Goal: Check status

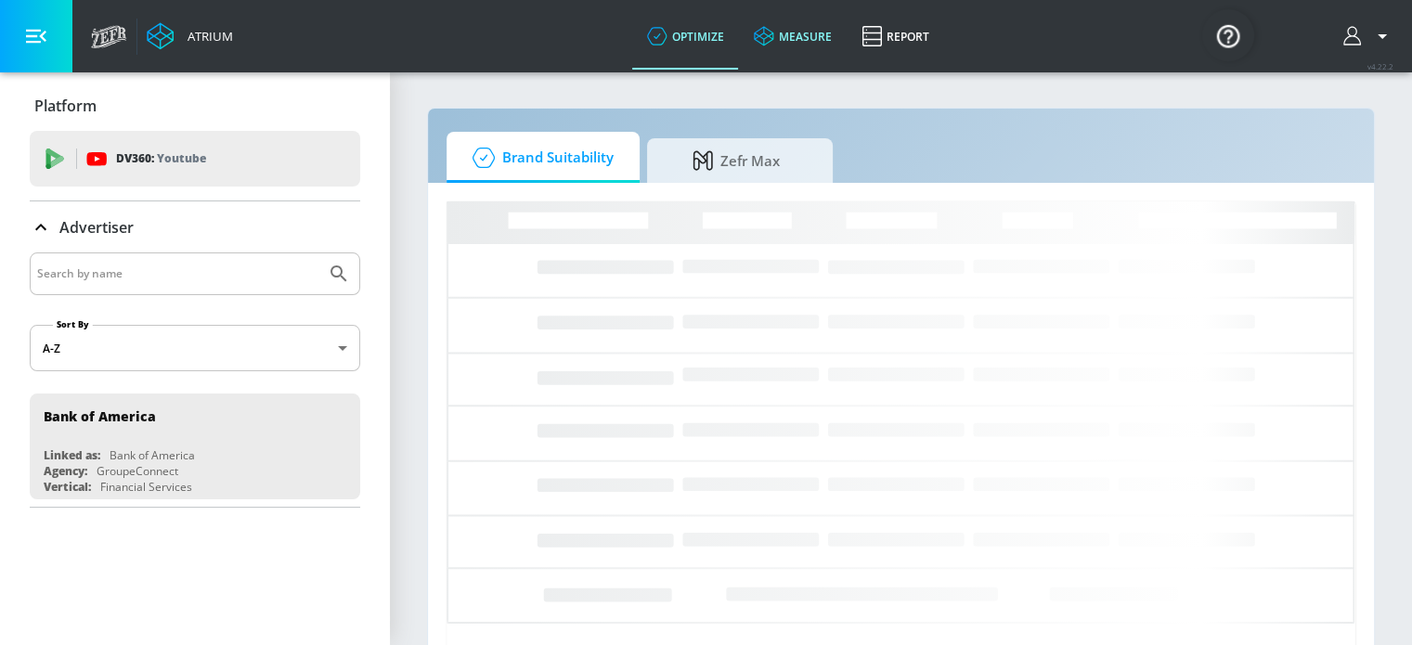
click at [796, 36] on link "measure" at bounding box center [793, 36] width 108 height 67
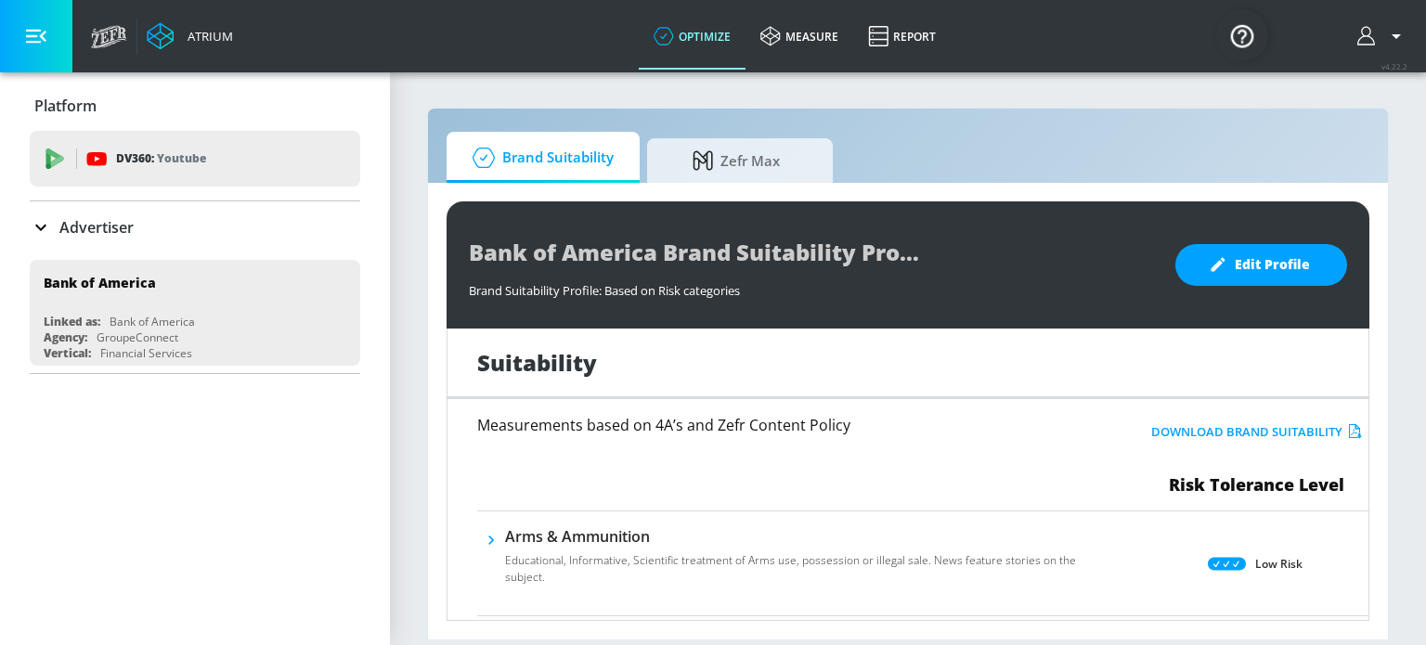
click at [431, 429] on div "Bank of America Brand Suitability Profile Brand Suitability Profile: Based on R…" at bounding box center [908, 411] width 960 height 457
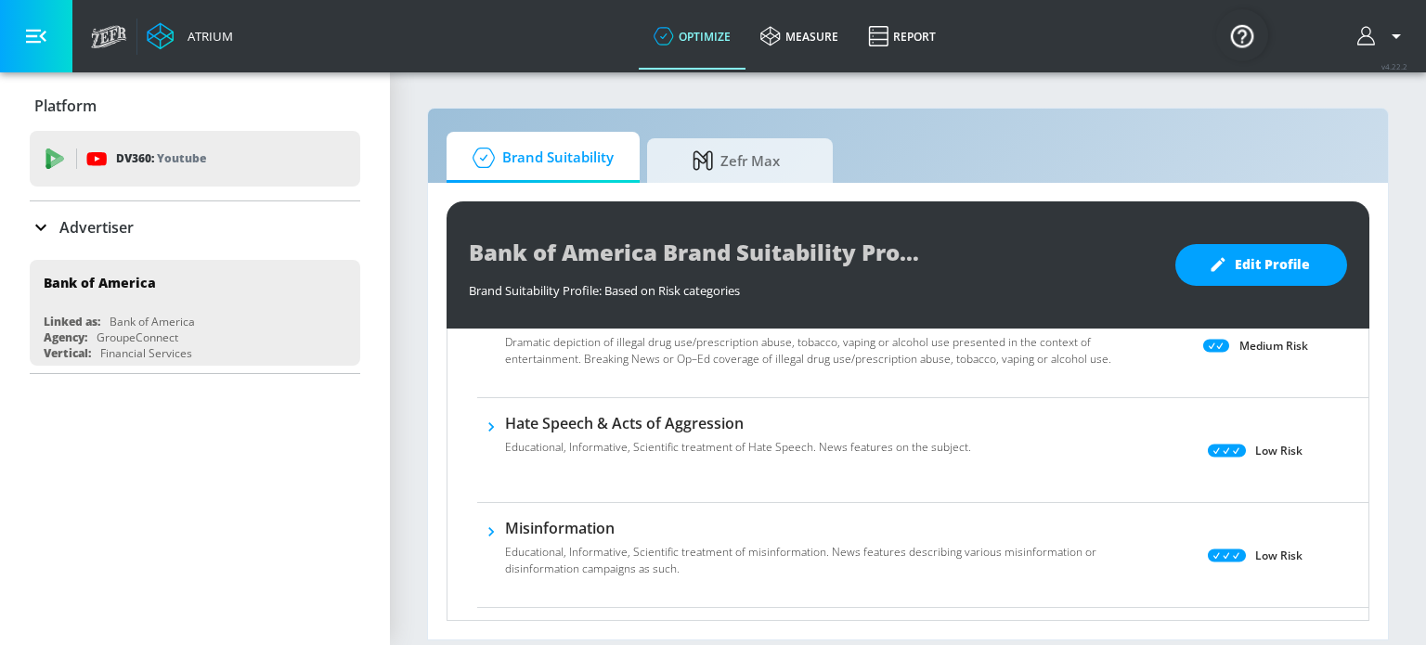
scroll to position [434, 0]
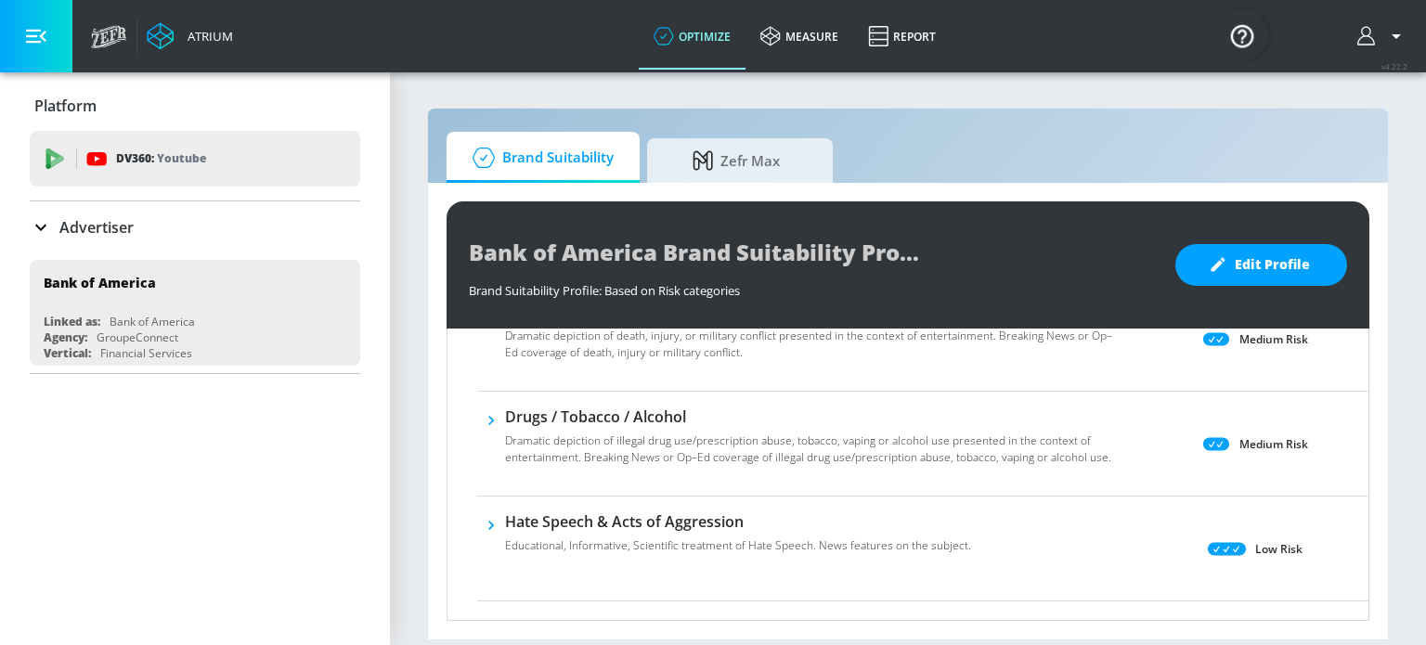
click at [490, 416] on icon "button" at bounding box center [491, 420] width 6 height 9
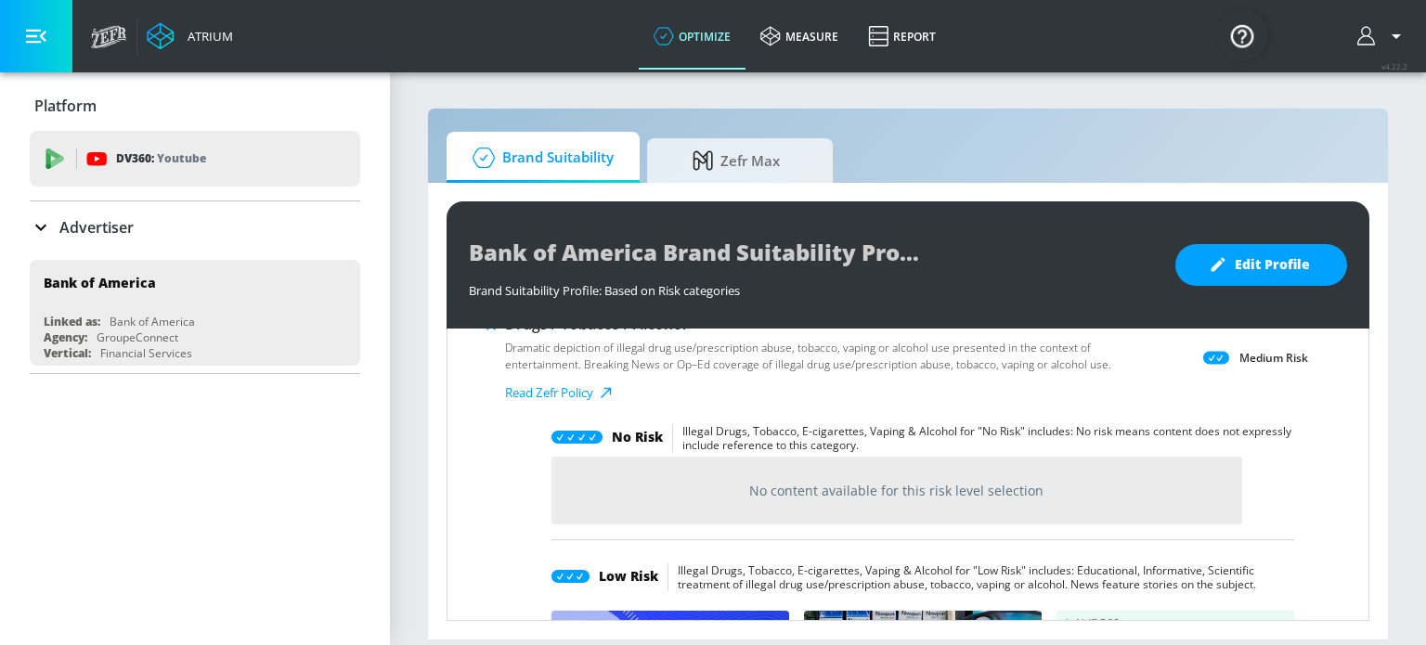
scroll to position [342, 0]
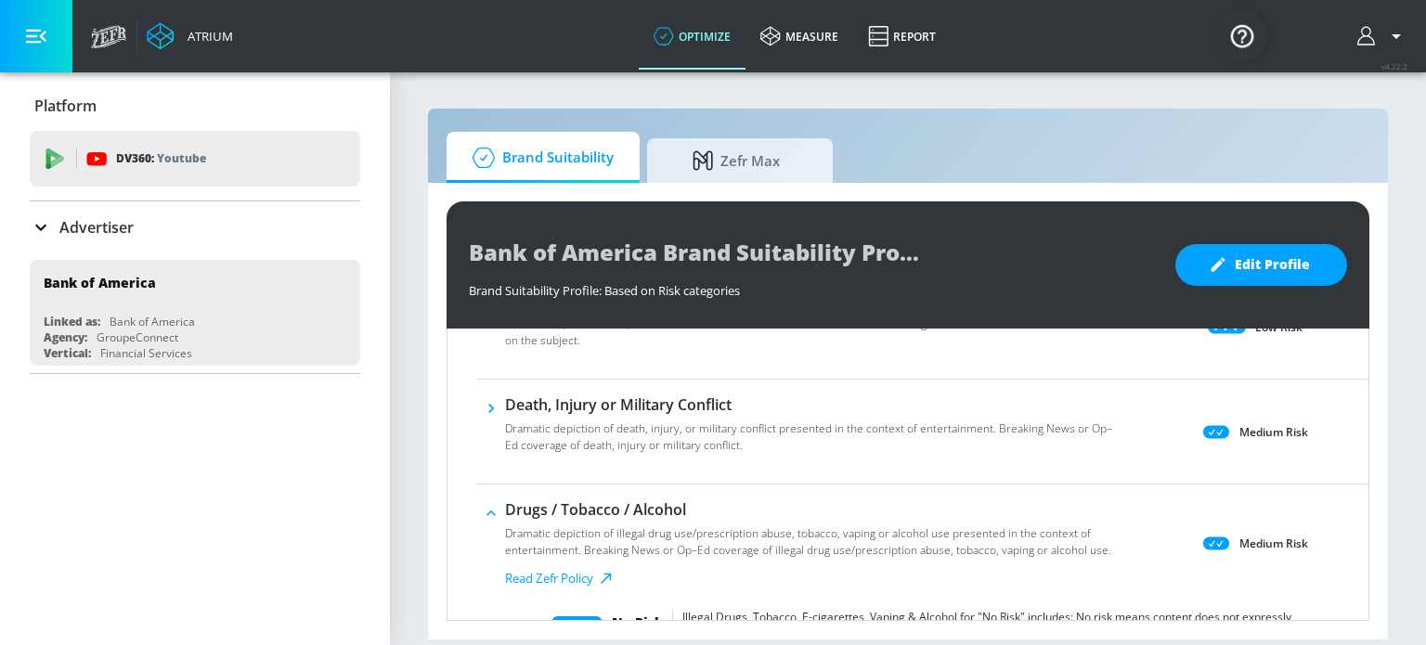
click at [491, 512] on icon "button" at bounding box center [490, 514] width 9 height 6
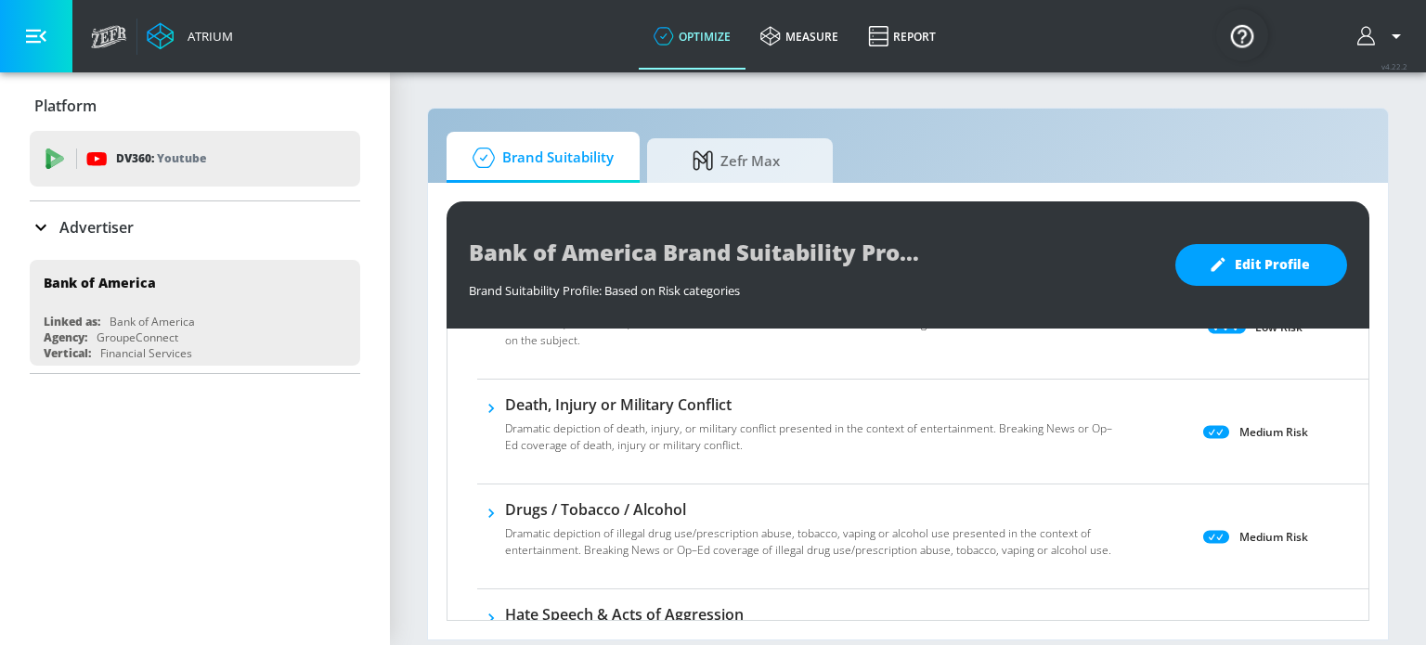
click at [421, 415] on section "Brand Suitability Zefr Max Bank of America Brand Suitability Profile Brand Suit…" at bounding box center [908, 358] width 1036 height 575
click at [408, 296] on section "Brand Suitability Zefr Max Bank of America Brand Suitability Profile Brand Suit…" at bounding box center [908, 358] width 1036 height 575
click at [824, 39] on link "measure" at bounding box center [799, 36] width 108 height 67
